Goal: Transaction & Acquisition: Purchase product/service

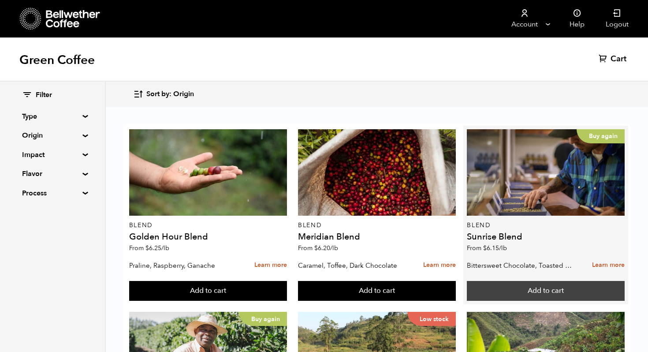
scroll to position [21, 0]
click at [287, 281] on button "Add to cart" at bounding box center [208, 291] width 158 height 20
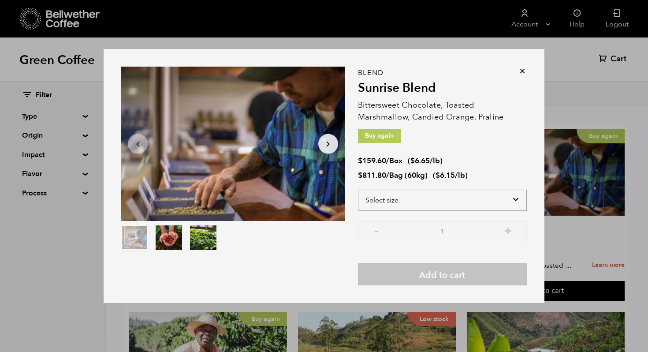
click at [436, 203] on select "Select size Bag (60kg) (132 lbs) Box (24 lbs)" at bounding box center [442, 200] width 169 height 21
select select "box"
click at [358, 190] on select "Select size Bag (60kg) (132 lbs) Box (24 lbs)" at bounding box center [442, 200] width 169 height 21
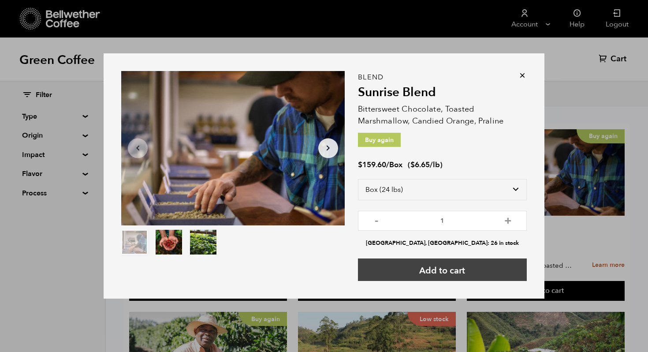
click at [463, 270] on button "Add to cart" at bounding box center [442, 269] width 169 height 22
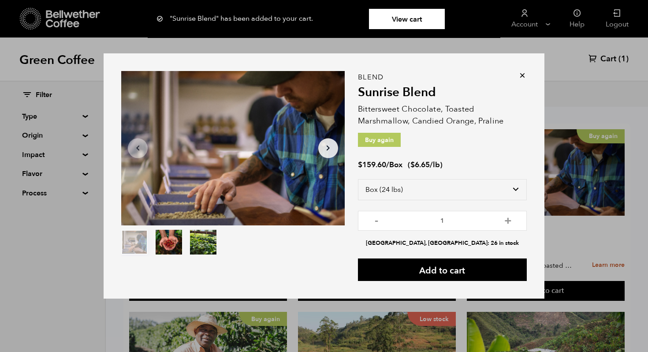
click at [522, 76] on icon at bounding box center [522, 75] width 9 height 9
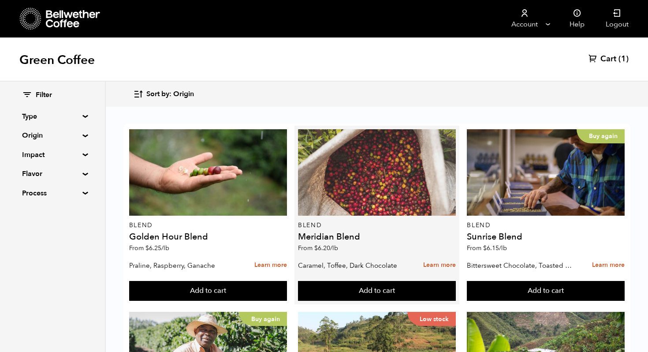
scroll to position [195, 0]
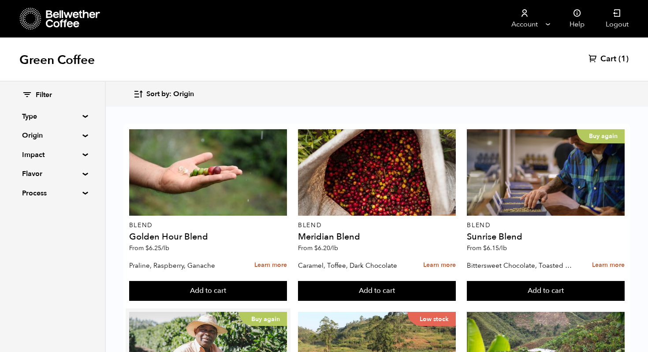
click at [216, 283] on button "Add to cart" at bounding box center [208, 291] width 158 height 20
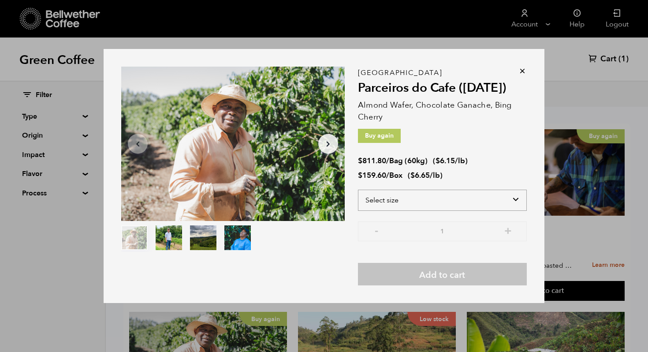
click at [442, 203] on select "Select size Bag (60kg) (132 lbs) Box (24 lbs)" at bounding box center [442, 200] width 169 height 21
select select "box"
click at [358, 190] on select "Select size Bag (60kg) (132 lbs) Box (24 lbs)" at bounding box center [442, 200] width 169 height 21
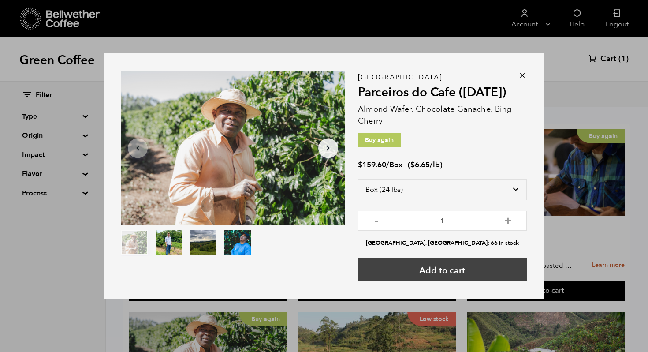
click at [457, 274] on button "Add to cart" at bounding box center [442, 269] width 169 height 22
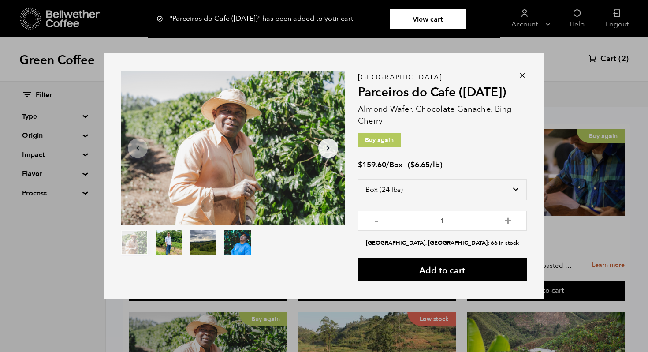
click at [522, 74] on icon at bounding box center [522, 75] width 9 height 9
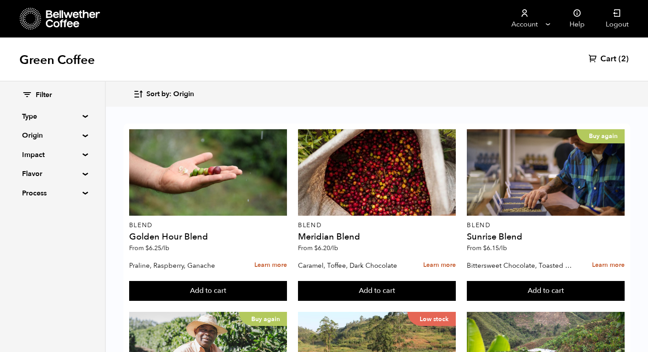
scroll to position [538, 0]
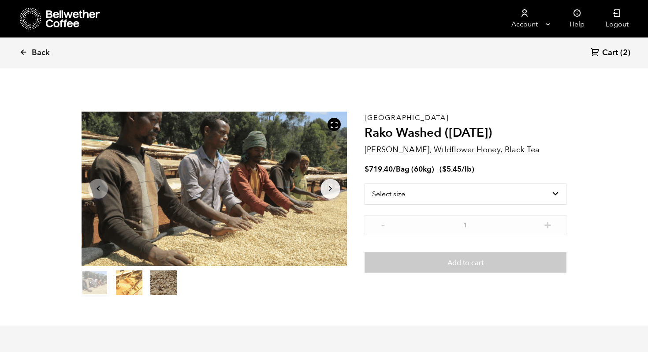
scroll to position [384, 470]
click at [413, 195] on select "Select size Bag (60kg) (132 lbs)" at bounding box center [466, 194] width 202 height 21
click at [28, 56] on link "Back" at bounding box center [46, 53] width 55 height 30
click at [23, 52] on icon at bounding box center [23, 52] width 8 height 8
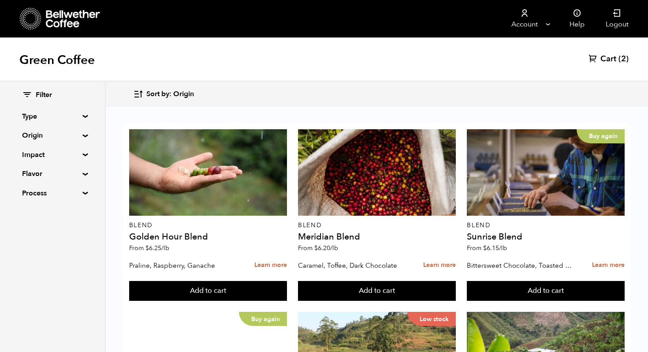
scroll to position [591, 0]
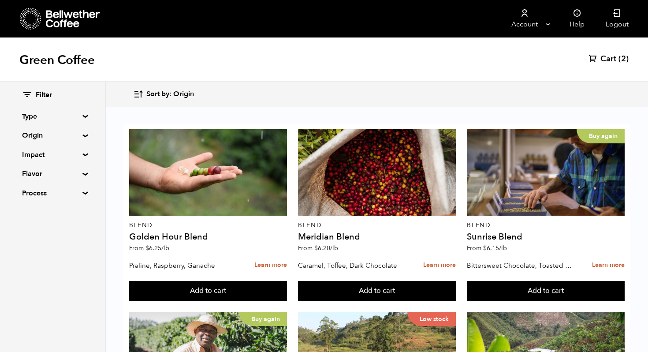
click at [287, 281] on button "Add to cart" at bounding box center [208, 291] width 158 height 20
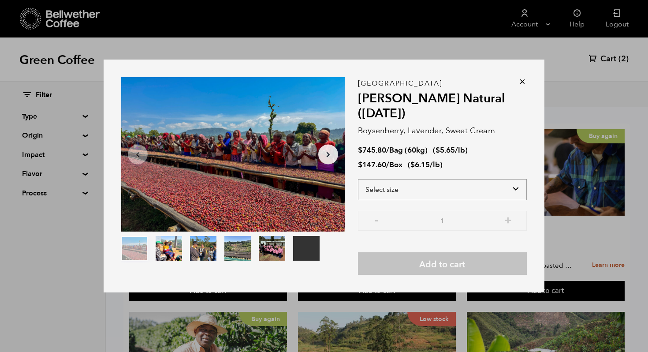
click at [469, 190] on select "Select size Bag (60kg) (132 lbs) Box (24 lbs)" at bounding box center [442, 189] width 169 height 21
click at [358, 179] on select "Select size Bag (60kg) (132 lbs) Box (24 lbs)" at bounding box center [442, 189] width 169 height 21
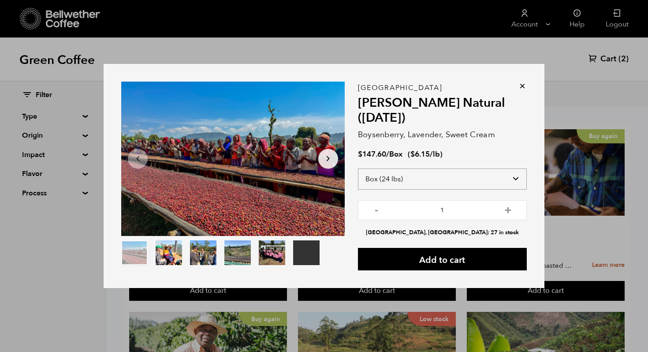
click at [445, 184] on select "Select size Bag (60kg) (132 lbs) Box (24 lbs)" at bounding box center [442, 179] width 169 height 21
select select "bag-3"
click at [358, 169] on select "Select size Bag (60kg) (132 lbs) Box (24 lbs)" at bounding box center [442, 179] width 169 height 21
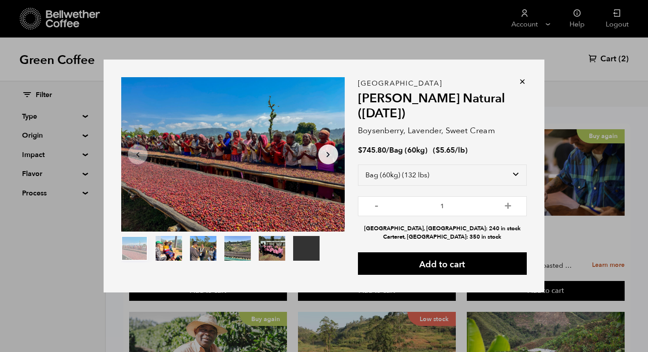
click at [523, 82] on icon at bounding box center [522, 81] width 9 height 9
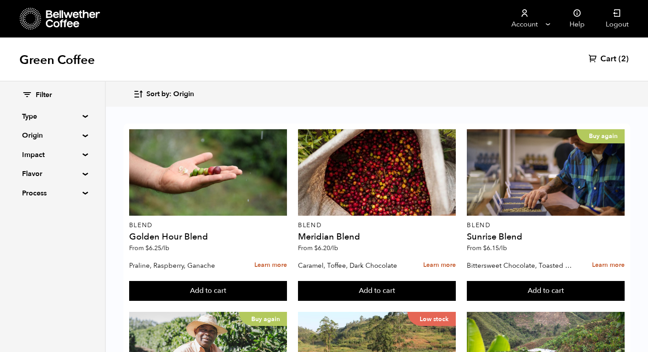
scroll to position [596, 0]
click at [287, 281] on button "Add to cart" at bounding box center [208, 291] width 158 height 20
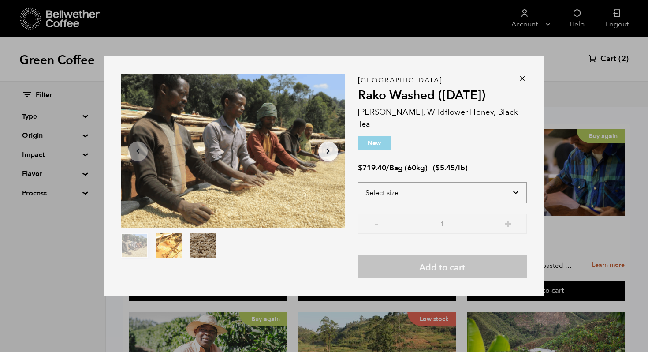
click at [400, 185] on select "Select size Bag (60kg) (132 lbs)" at bounding box center [442, 192] width 169 height 21
select select "bag-3"
click at [358, 182] on select "Select size Bag (60kg) (132 lbs)" at bounding box center [442, 192] width 169 height 21
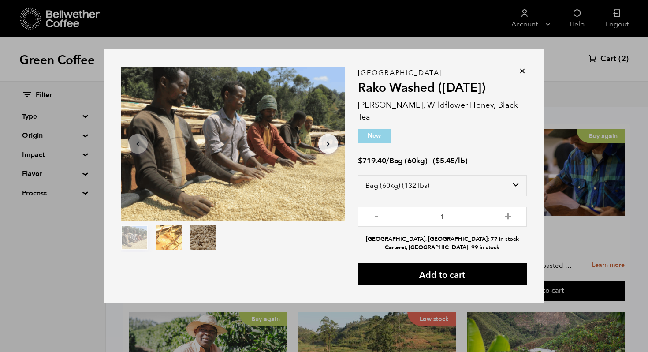
click at [521, 74] on icon at bounding box center [522, 71] width 9 height 9
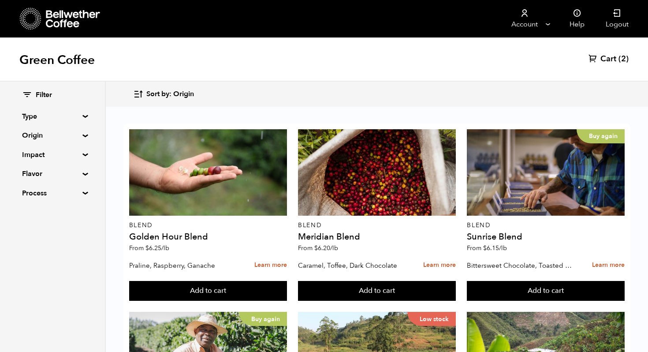
scroll to position [591, 0]
click at [225, 281] on button "Add to cart" at bounding box center [208, 291] width 158 height 20
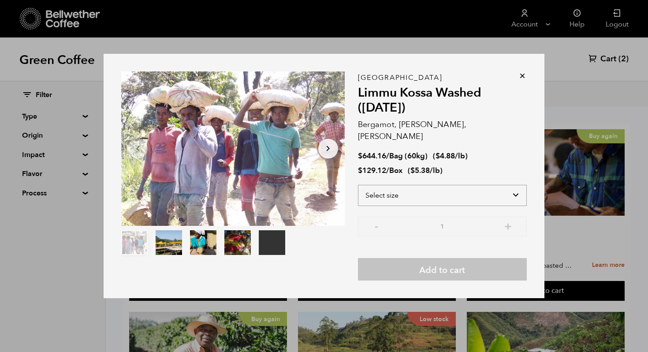
click at [447, 190] on select "Select size Bag (60kg) (132 lbs) Box (24 lbs)" at bounding box center [442, 195] width 169 height 21
click at [358, 185] on select "Select size Bag (60kg) (132 lbs) Box (24 lbs)" at bounding box center [442, 195] width 169 height 21
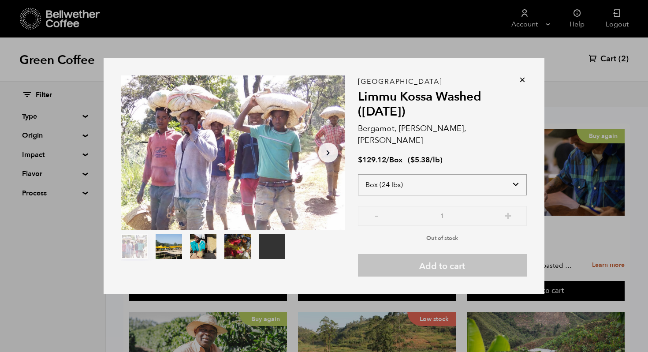
click at [416, 176] on select "Select size Bag (60kg) (132 lbs) Box (24 lbs)" at bounding box center [442, 184] width 169 height 21
select select "bag-3"
click at [358, 174] on select "Select size Bag (60kg) (132 lbs) Box (24 lbs)" at bounding box center [442, 184] width 169 height 21
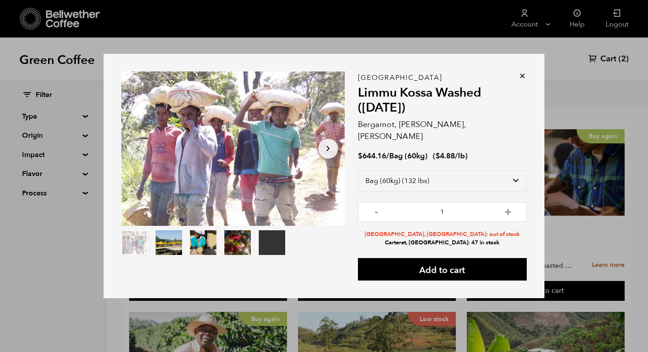
click at [524, 80] on icon at bounding box center [522, 75] width 9 height 9
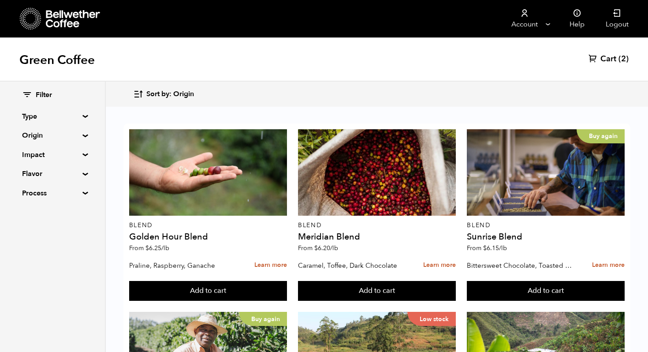
scroll to position [724, 0]
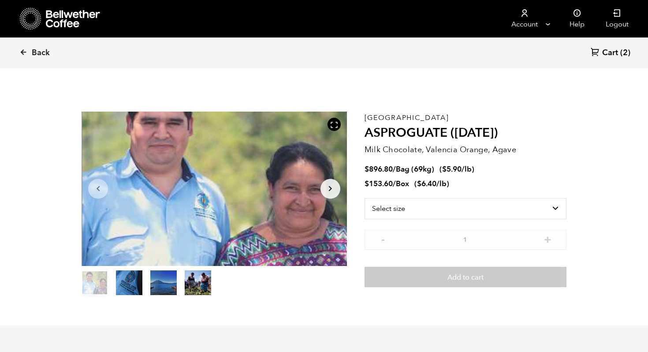
scroll to position [384, 470]
click at [444, 204] on select "Select size Bag (69kg) (152 lbs) Box (24 lbs)" at bounding box center [466, 208] width 202 height 21
select select "box"
click at [365, 198] on select "Select size Bag (69kg) (152 lbs) Box (24 lbs)" at bounding box center [466, 208] width 202 height 21
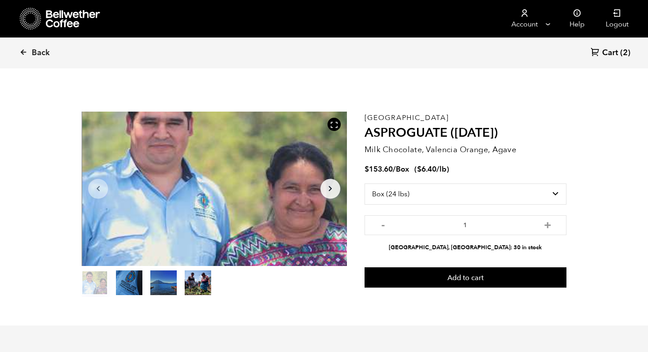
click at [209, 285] on button "item 3" at bounding box center [198, 284] width 26 height 25
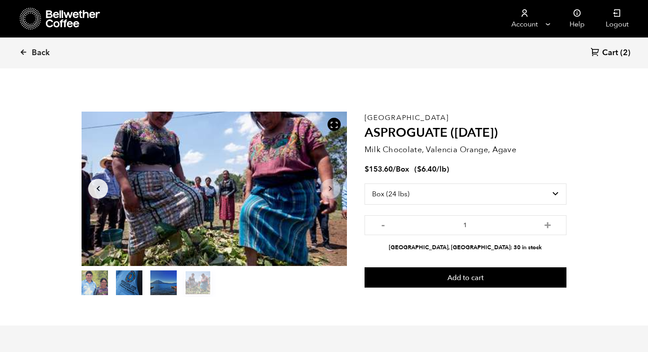
click at [172, 285] on button "item 2" at bounding box center [163, 284] width 26 height 25
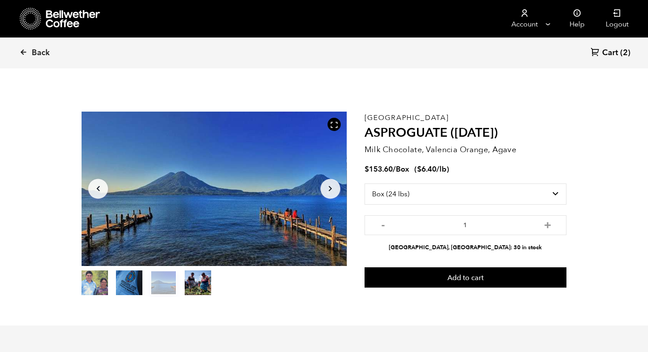
click at [122, 281] on button "item 1" at bounding box center [129, 284] width 26 height 25
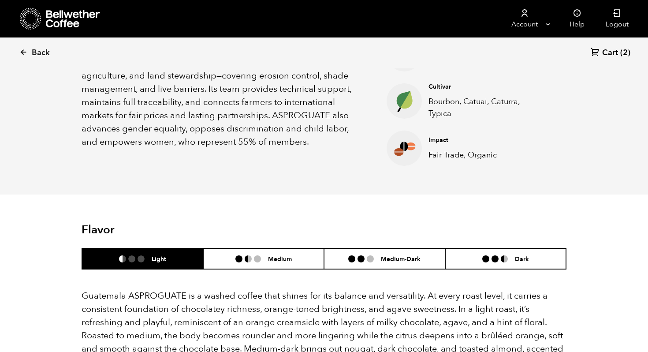
scroll to position [549, 0]
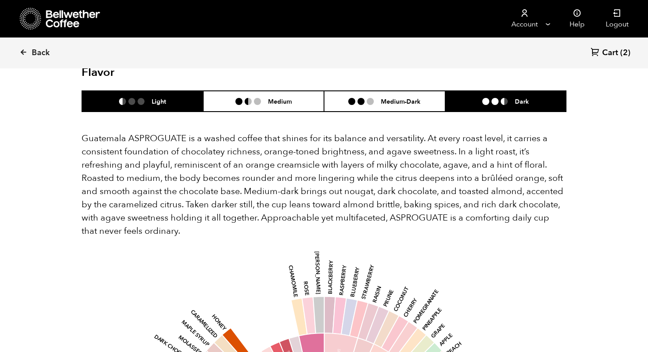
click at [488, 107] on li "Dark" at bounding box center [506, 101] width 121 height 21
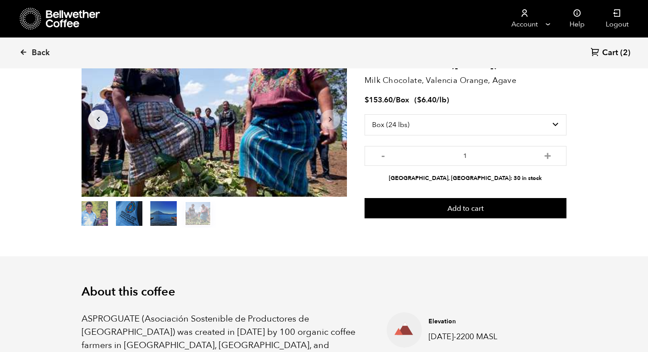
scroll to position [0, 0]
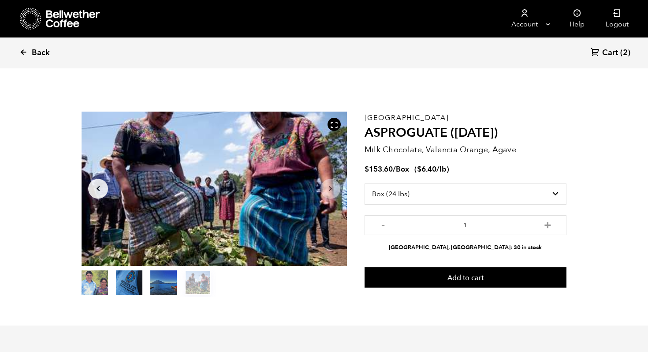
click at [36, 52] on span "Back" at bounding box center [41, 53] width 18 height 11
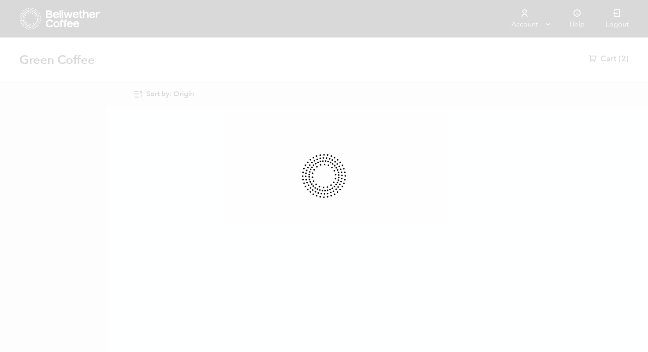
click at [28, 52] on div at bounding box center [324, 176] width 648 height 352
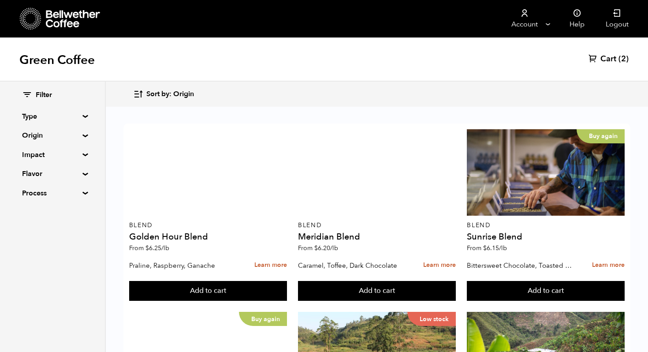
scroll to position [166, 0]
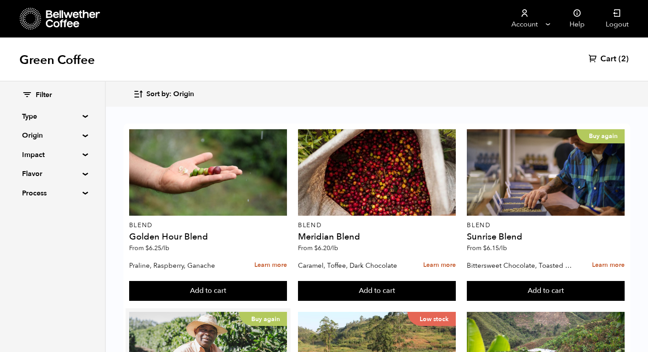
click at [233, 301] on button "Add to cart" at bounding box center [208, 291] width 158 height 20
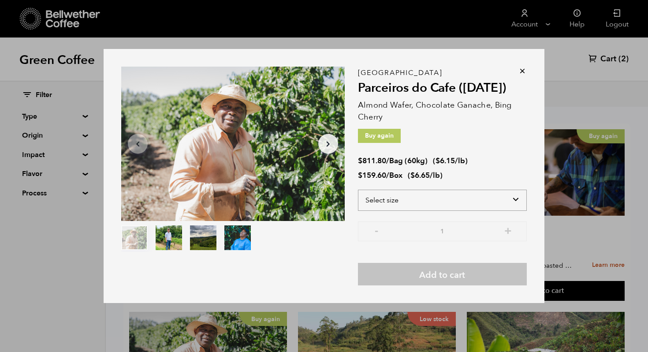
click at [382, 198] on select "Select size Bag (60kg) (132 lbs) Box (24 lbs)" at bounding box center [442, 200] width 169 height 21
click at [358, 190] on select "Select size Bag (60kg) (132 lbs) Box (24 lbs)" at bounding box center [442, 200] width 169 height 21
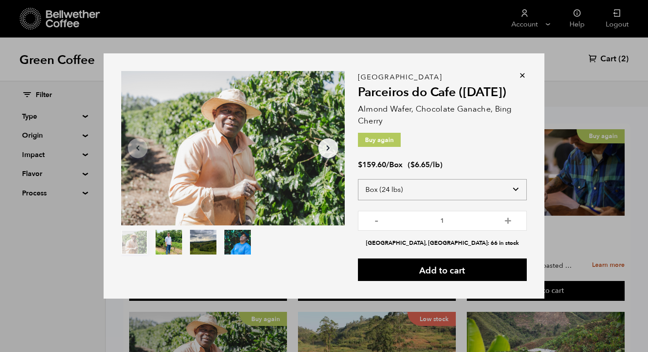
click at [389, 191] on select "Select size Bag (60kg) (132 lbs) Box (24 lbs)" at bounding box center [442, 189] width 169 height 21
select select "bag-3"
click at [358, 179] on select "Select size Bag (60kg) (132 lbs) Box (24 lbs)" at bounding box center [442, 189] width 169 height 21
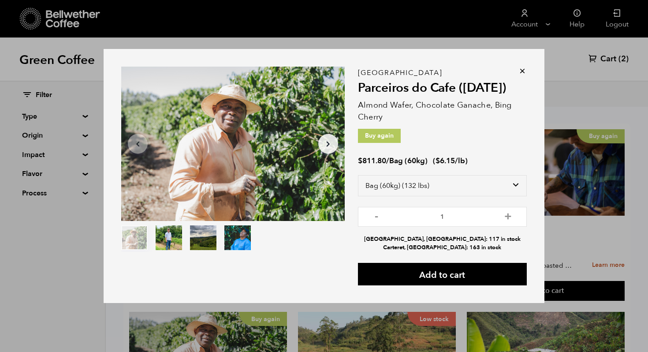
click at [520, 69] on icon at bounding box center [522, 71] width 9 height 9
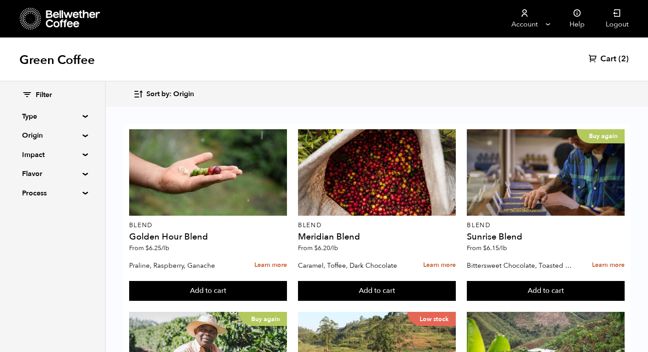
scroll to position [0, 0]
click at [622, 59] on span "(2)" at bounding box center [624, 59] width 10 height 11
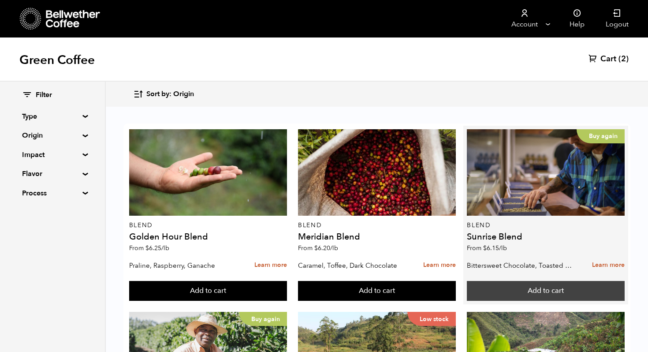
click at [287, 298] on button "Add to cart" at bounding box center [208, 291] width 158 height 20
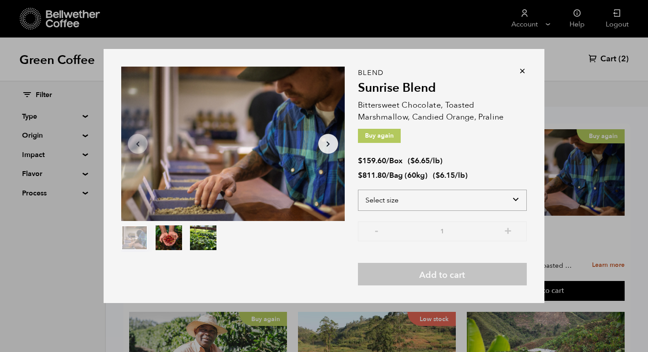
click at [407, 197] on select "Select size Bag (60kg) (132 lbs) Box (24 lbs)" at bounding box center [442, 200] width 169 height 21
click at [358, 190] on select "Select size Bag (60kg) (132 lbs) Box (24 lbs)" at bounding box center [442, 200] width 169 height 21
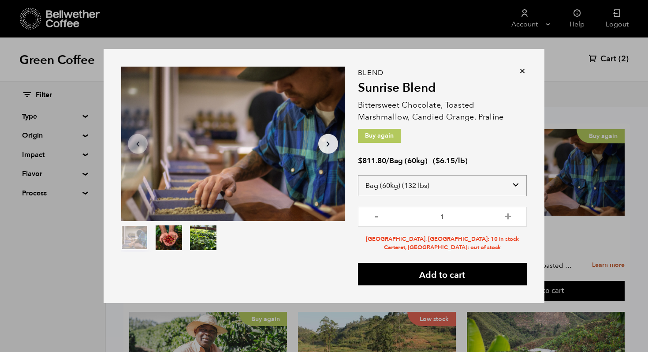
click at [409, 189] on select "Select size Bag (60kg) (132 lbs) Box (24 lbs)" at bounding box center [442, 185] width 169 height 21
select select "box"
click at [358, 179] on select "Select size Bag (60kg) (132 lbs) Box (24 lbs)" at bounding box center [442, 185] width 169 height 21
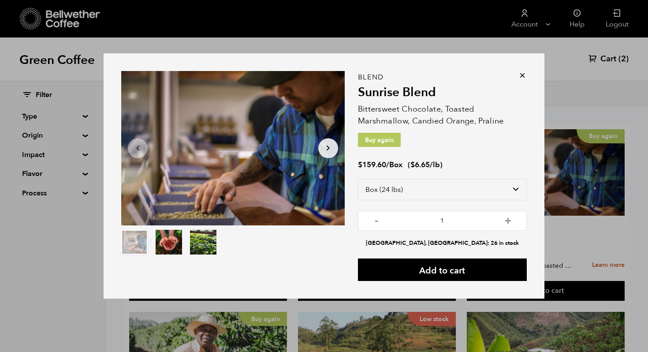
click at [524, 74] on icon at bounding box center [522, 75] width 9 height 9
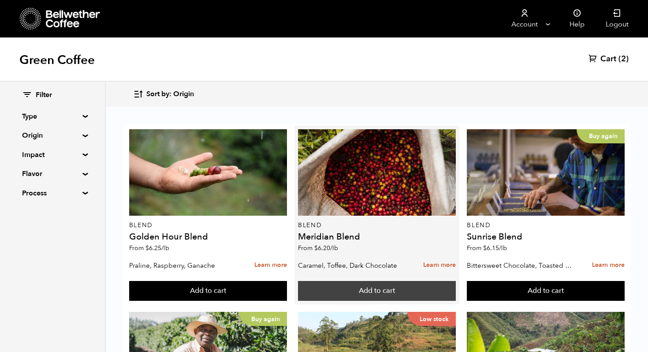
click at [287, 287] on button "Add to cart" at bounding box center [208, 291] width 158 height 20
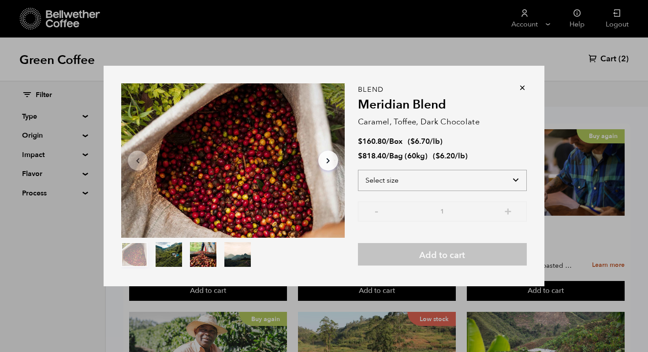
click at [376, 177] on select "Select size Bag (60kg) (132 lbs) Box (24 lbs)" at bounding box center [442, 180] width 169 height 21
click at [358, 170] on select "Select size Bag (60kg) (132 lbs) Box (24 lbs)" at bounding box center [442, 180] width 169 height 21
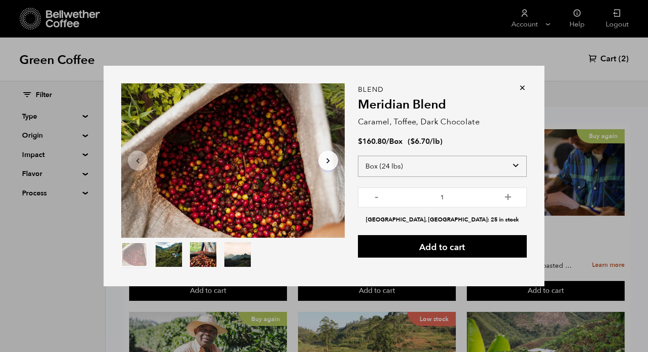
click at [377, 170] on select "Select size Bag (60kg) (132 lbs) Box (24 lbs)" at bounding box center [442, 166] width 169 height 21
select select "bag-3"
click at [358, 156] on select "Select size Bag (60kg) (132 lbs) Box (24 lbs)" at bounding box center [442, 166] width 169 height 21
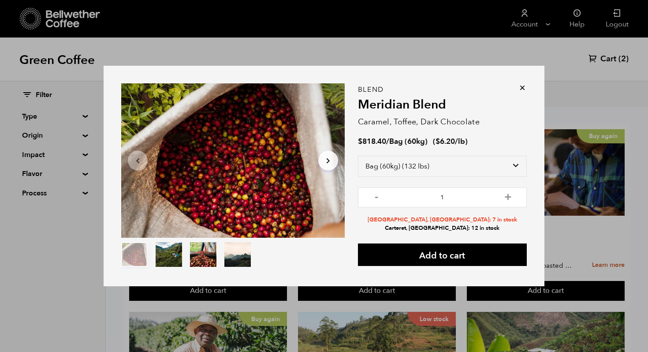
click at [568, 131] on div "Item 1 of 4 Arrow Left Arrow Right item 0 item 1 item 2 item 3 Item 1 of 4 Blen…" at bounding box center [324, 176] width 648 height 352
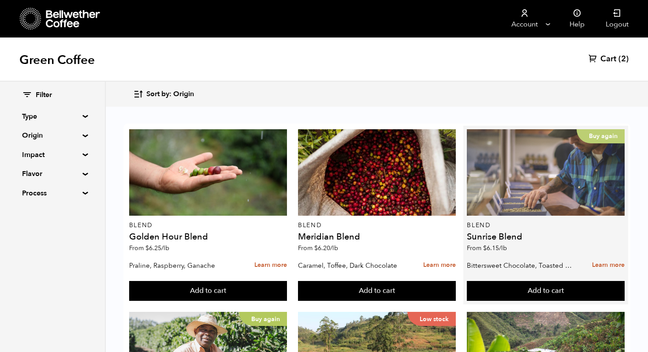
click at [567, 141] on div "Buy again" at bounding box center [546, 172] width 158 height 86
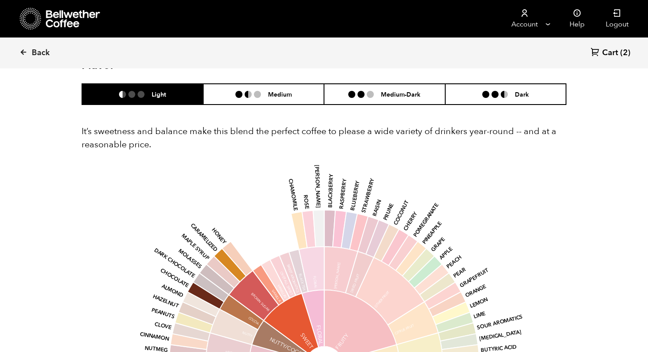
scroll to position [508, 0]
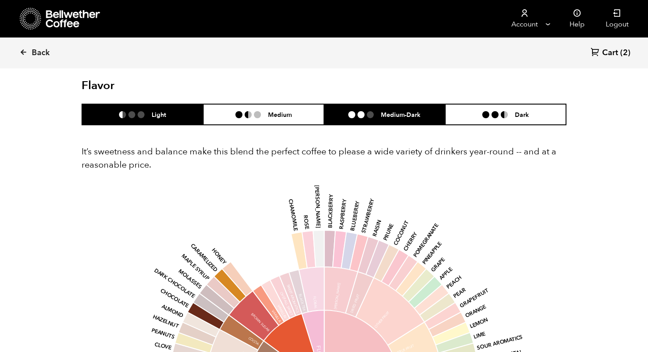
click at [363, 110] on li "Medium-Dark" at bounding box center [384, 114] width 121 height 21
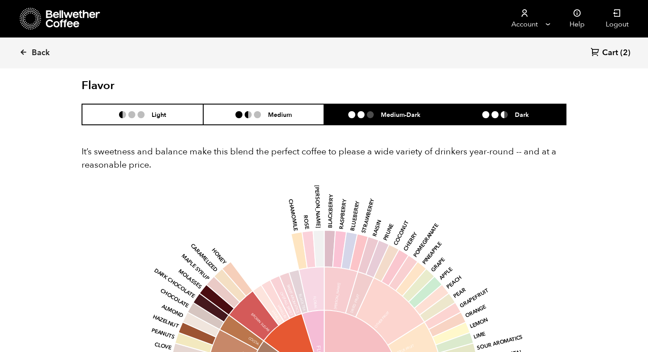
click at [495, 114] on li at bounding box center [495, 114] width 7 height 7
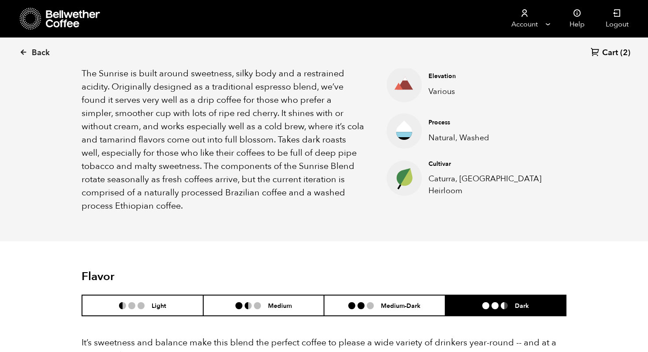
scroll to position [0, 0]
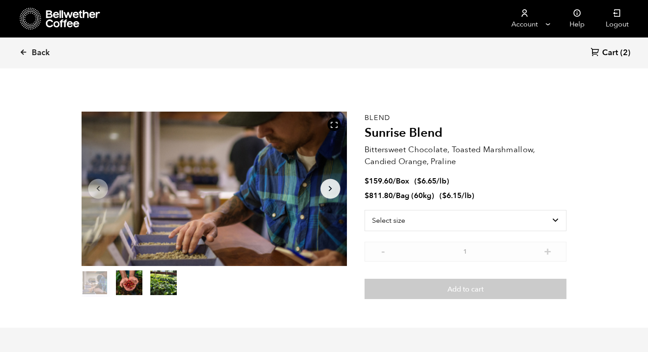
click at [631, 52] on div "Back Cart (2)" at bounding box center [324, 52] width 648 height 31
click at [621, 52] on span "(2)" at bounding box center [626, 53] width 10 height 11
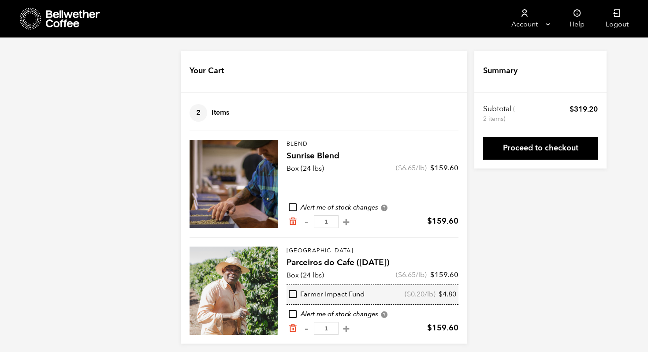
click at [37, 5] on link at bounding box center [91, 18] width 142 height 37
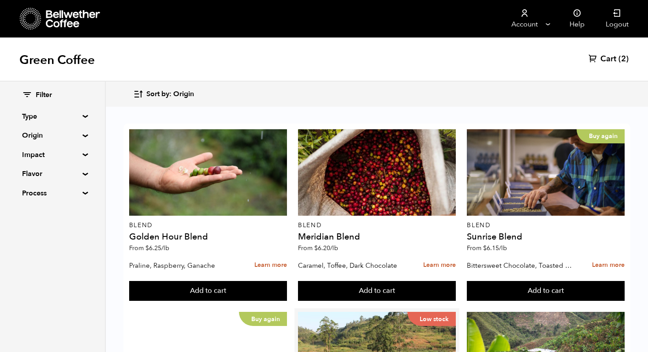
scroll to position [152, 0]
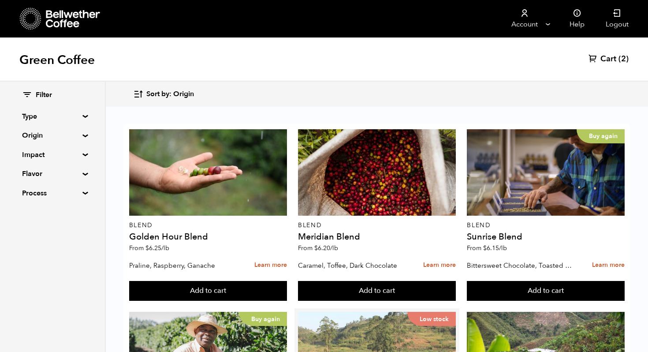
click at [364, 312] on div "Low stock" at bounding box center [377, 355] width 158 height 86
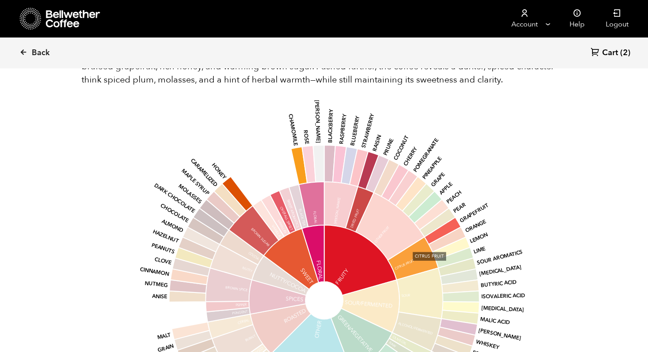
scroll to position [477, 0]
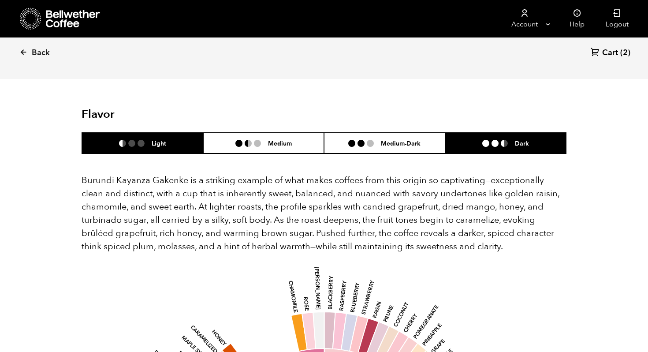
click at [506, 140] on li at bounding box center [504, 143] width 7 height 7
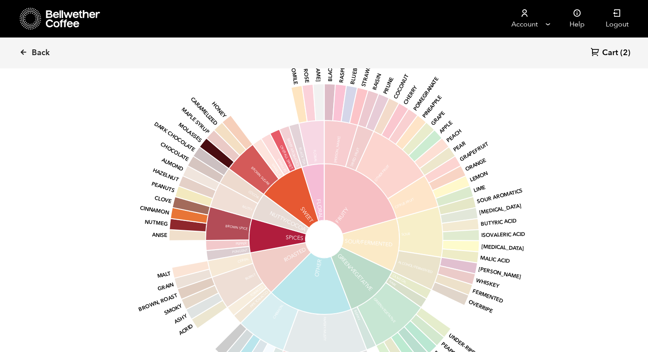
scroll to position [715, 0]
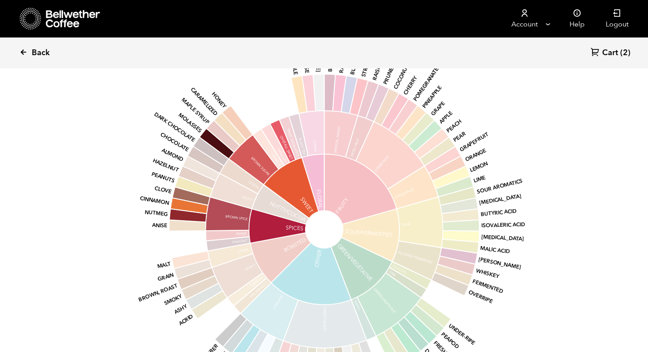
click at [35, 49] on span "Back" at bounding box center [41, 53] width 18 height 11
click at [21, 51] on icon at bounding box center [23, 52] width 8 height 8
click at [27, 50] on icon at bounding box center [23, 52] width 8 height 8
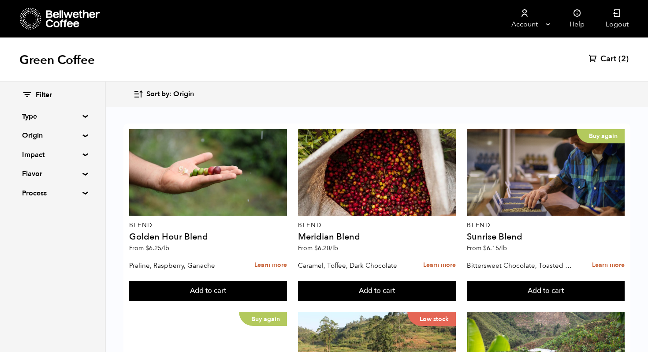
scroll to position [574, 0]
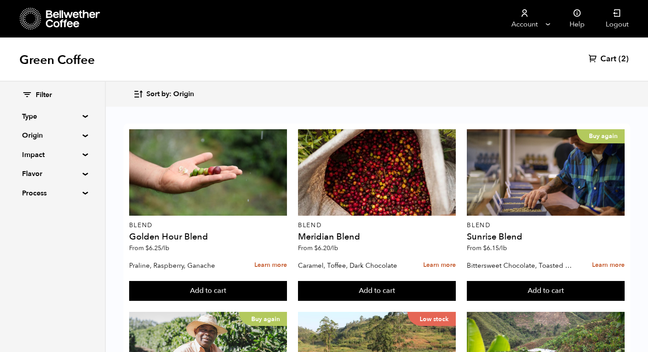
click at [622, 61] on span "(2)" at bounding box center [624, 59] width 10 height 11
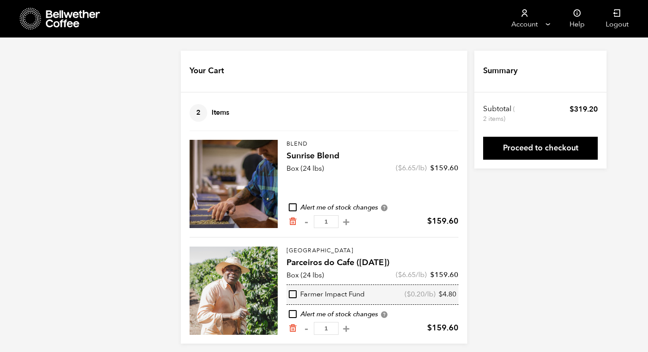
click at [516, 261] on div "Your Cart 2 Items Update cart 2 Items Blend Sunrise Blend Box (24 lbs) ( $ 6.65…" at bounding box center [324, 197] width 648 height 293
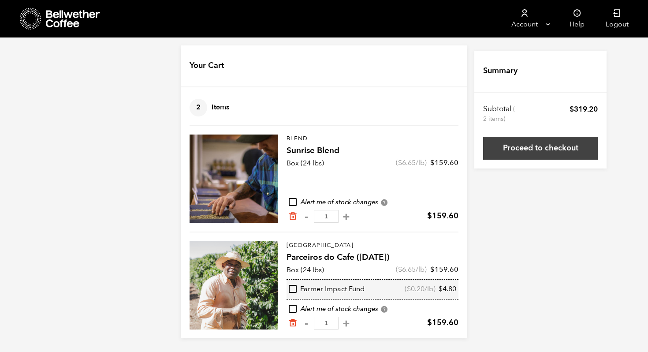
click at [514, 156] on link "Proceed to checkout" at bounding box center [540, 148] width 115 height 23
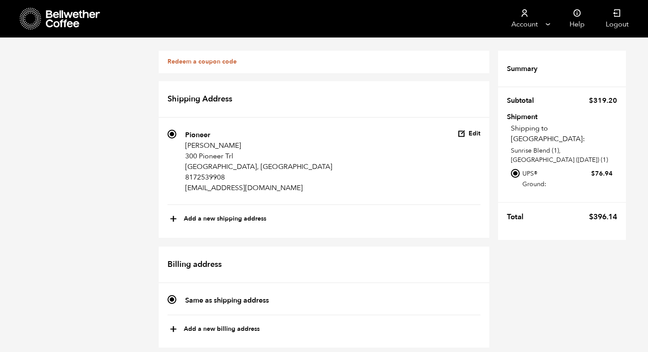
scroll to position [316, 0]
radio input "true"
